Goal: Task Accomplishment & Management: Use online tool/utility

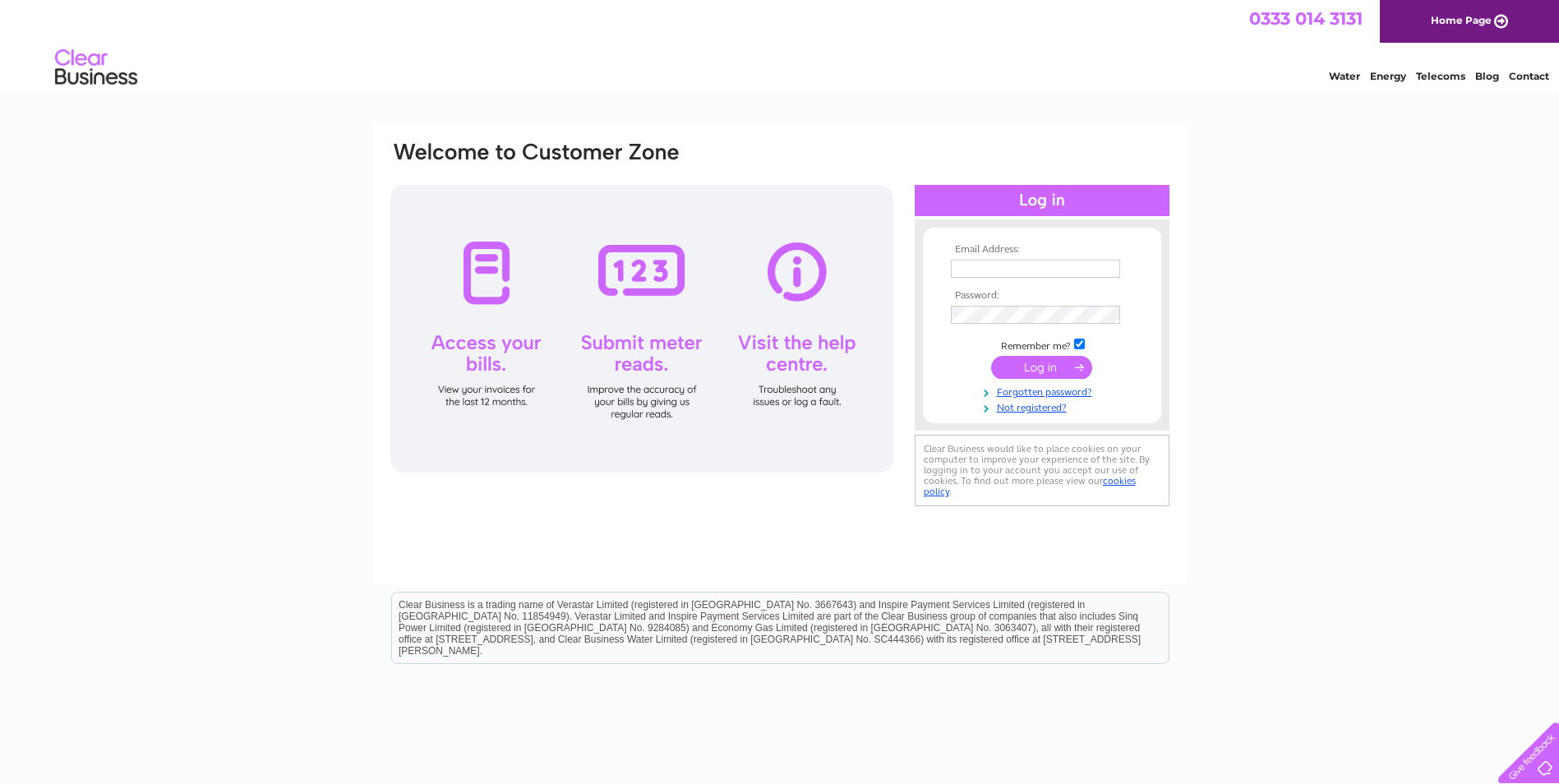
type input "[EMAIL_ADDRESS][DOMAIN_NAME]"
click at [1050, 360] on input "submit" at bounding box center [1041, 367] width 101 height 23
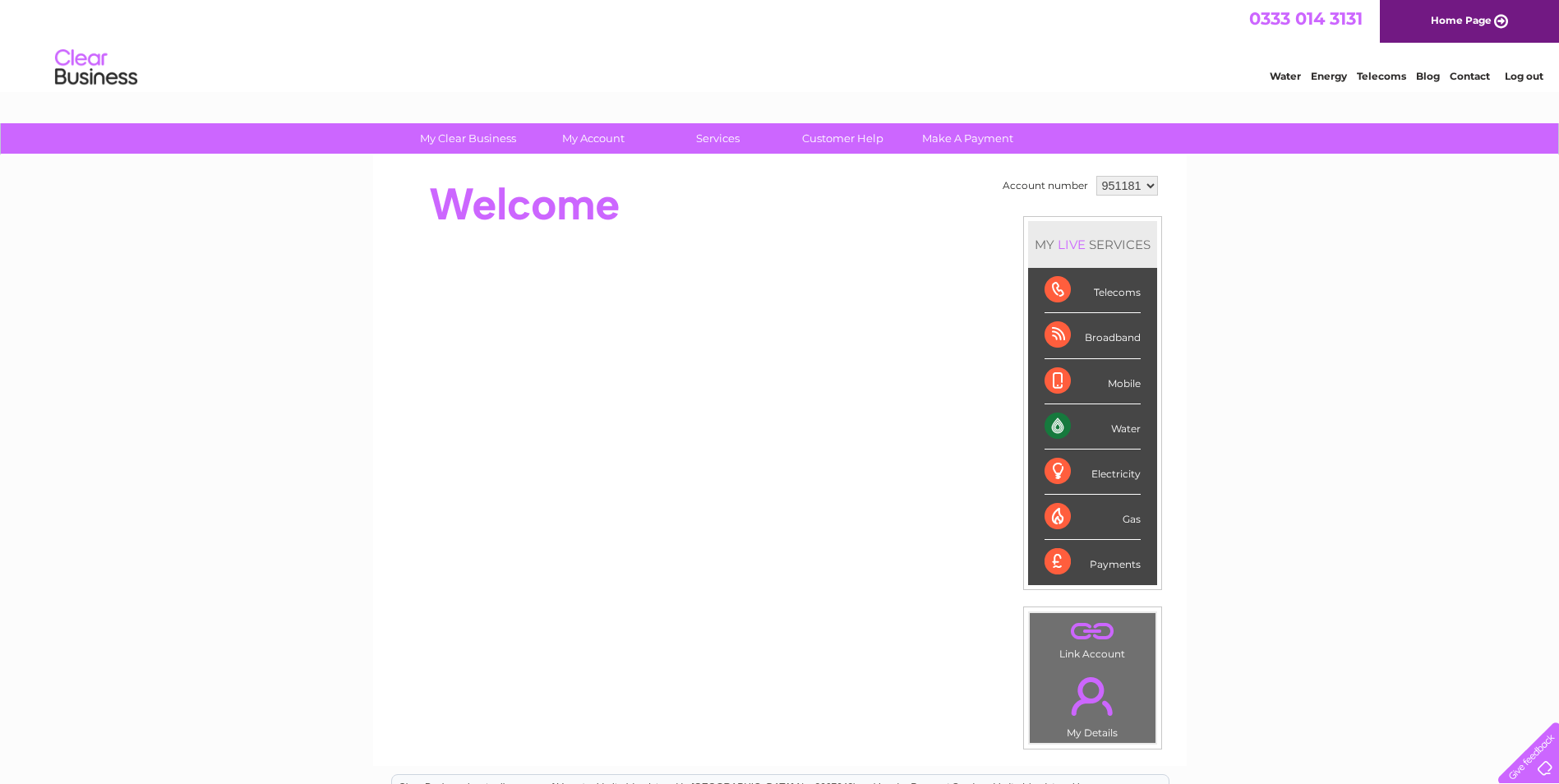
click at [1116, 428] on div "Water" at bounding box center [1092, 426] width 96 height 45
click at [1065, 431] on div "Water" at bounding box center [1092, 426] width 96 height 45
click at [1133, 431] on div "Water" at bounding box center [1092, 426] width 96 height 45
click at [1050, 430] on div "Water" at bounding box center [1092, 426] width 96 height 45
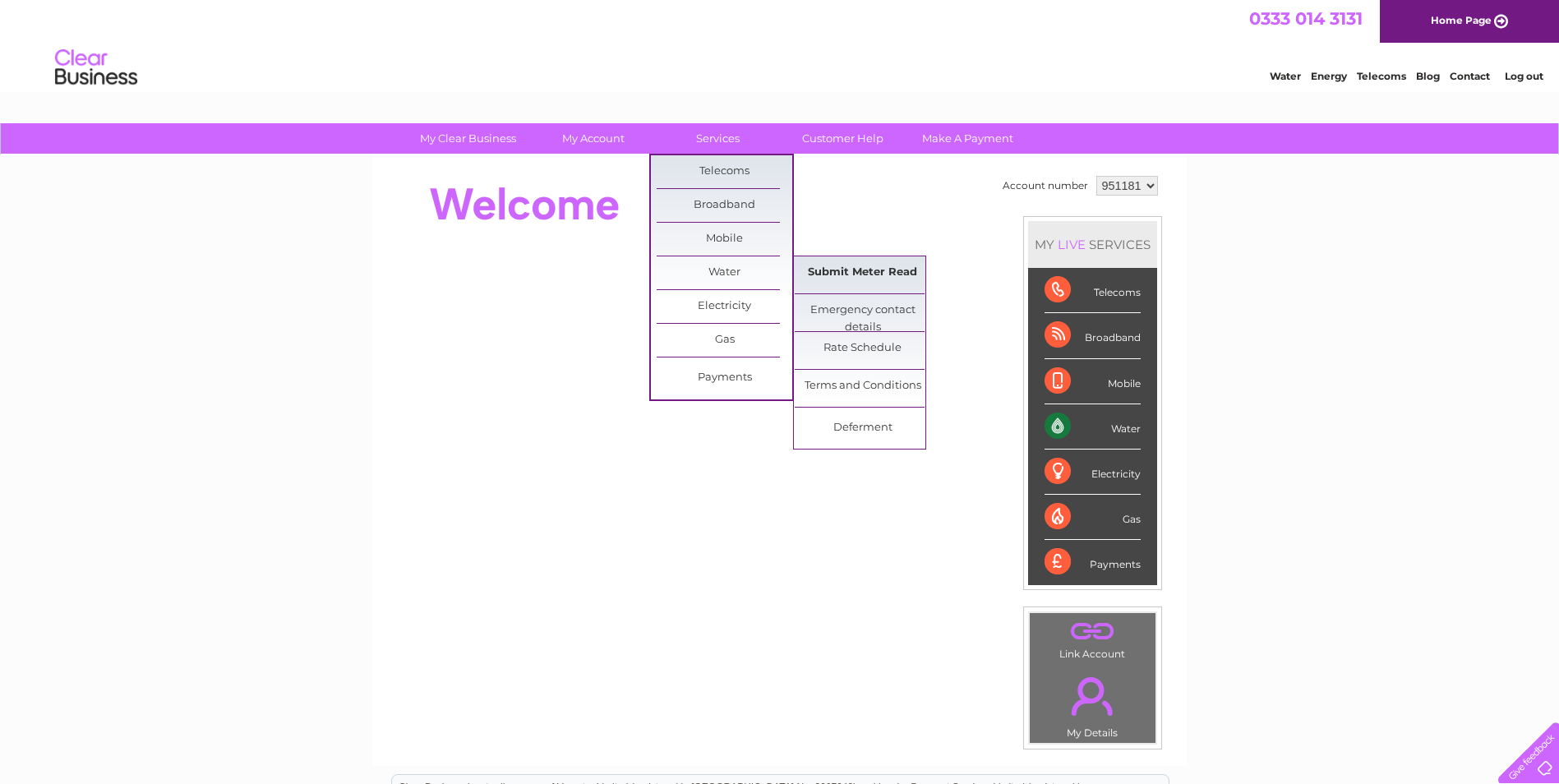
click at [867, 267] on link "Submit Meter Read" at bounding box center [862, 272] width 136 height 33
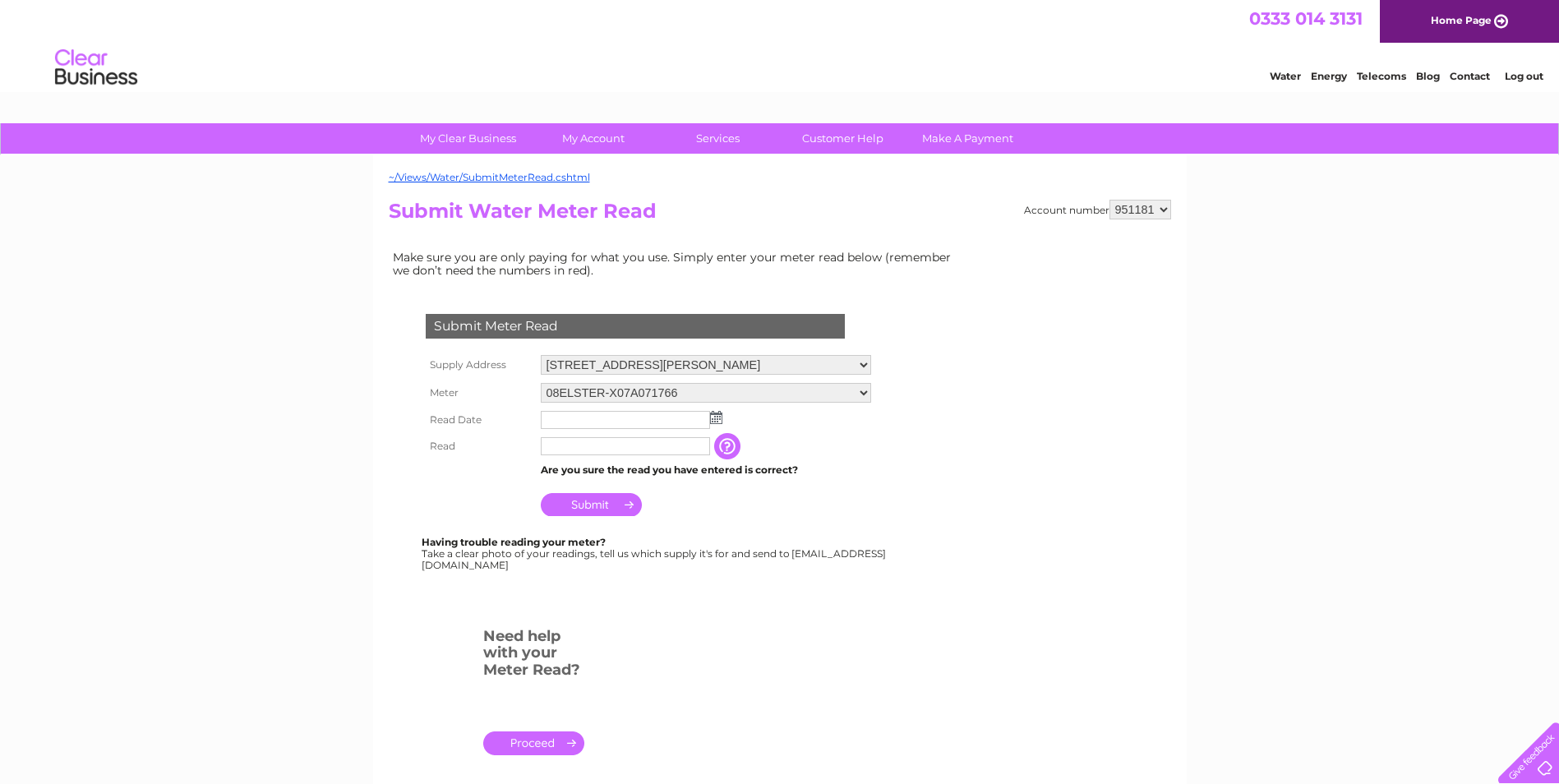
click at [720, 419] on img at bounding box center [716, 417] width 13 height 13
click at [642, 492] on link "1" at bounding box center [634, 489] width 26 height 16
type input "2025/10/01"
click at [630, 449] on input "text" at bounding box center [626, 446] width 171 height 19
type input "5108"
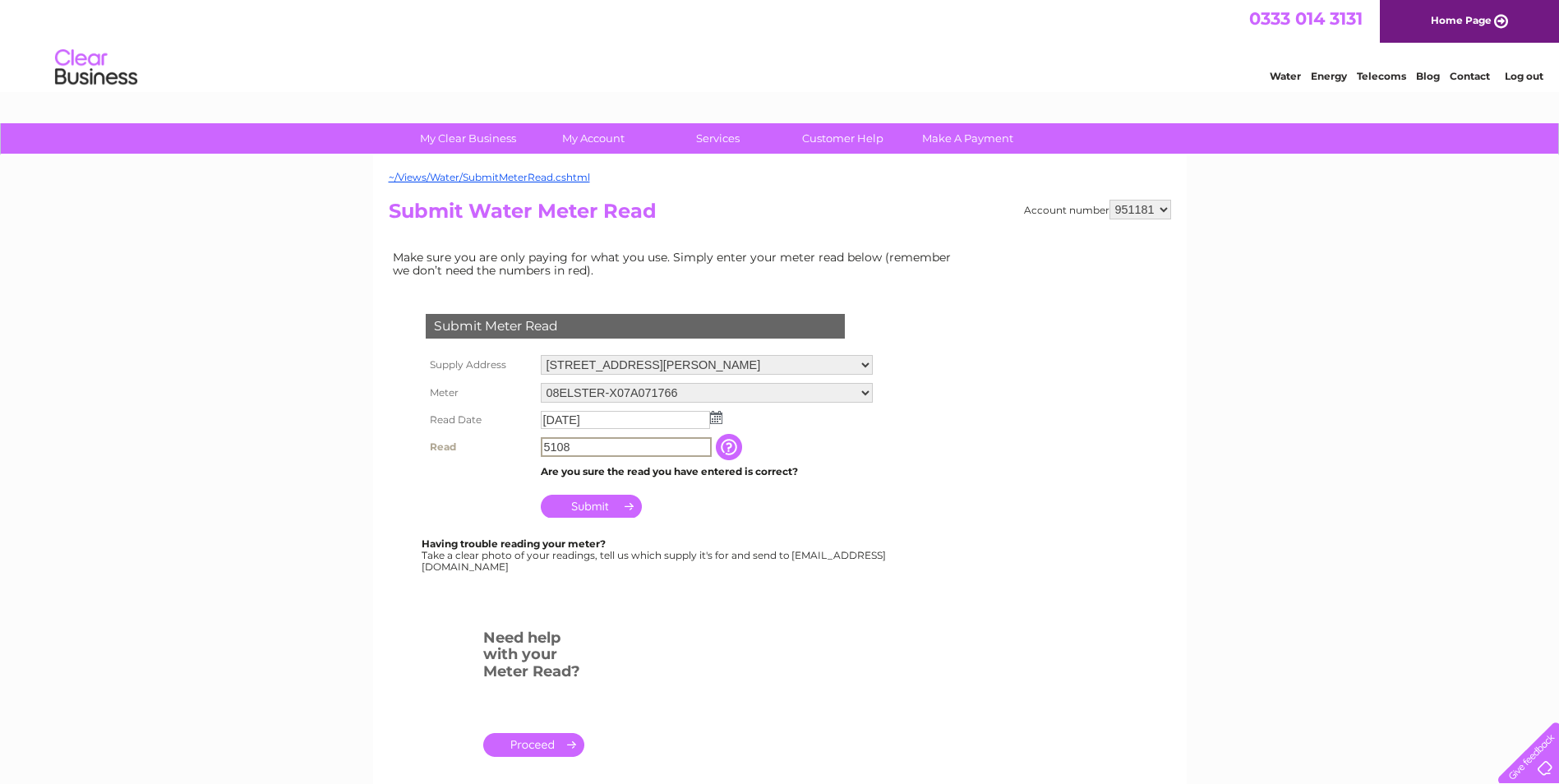
click at [604, 509] on input "Submit" at bounding box center [591, 506] width 101 height 23
